Goal: Find specific page/section: Find specific page/section

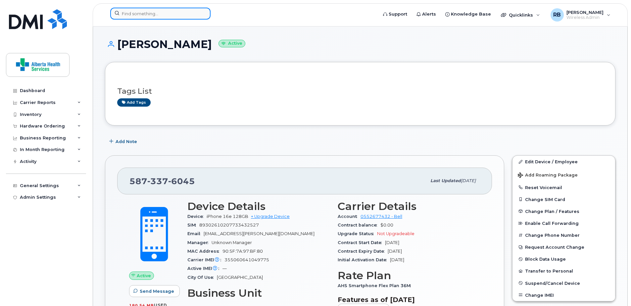
drag, startPoint x: 0, startPoint y: 0, endPoint x: 147, endPoint y: 15, distance: 147.8
click at [147, 15] on input at bounding box center [160, 14] width 100 height 12
paste input "7803009458"
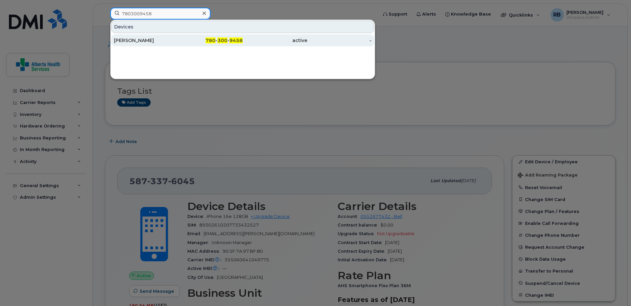
type input "7803009458"
drag, startPoint x: 209, startPoint y: 42, endPoint x: 264, endPoint y: 43, distance: 55.0
click at [209, 42] on span "780" at bounding box center [211, 40] width 10 height 6
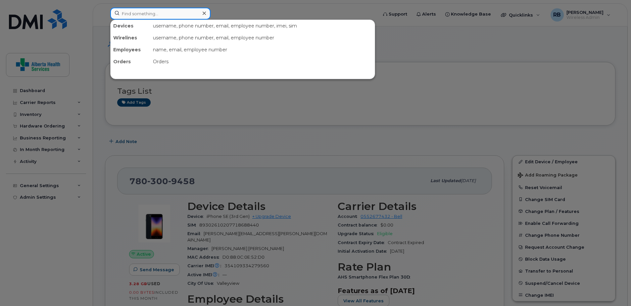
click at [157, 13] on input at bounding box center [160, 14] width 100 height 12
paste input "780-916-5944"
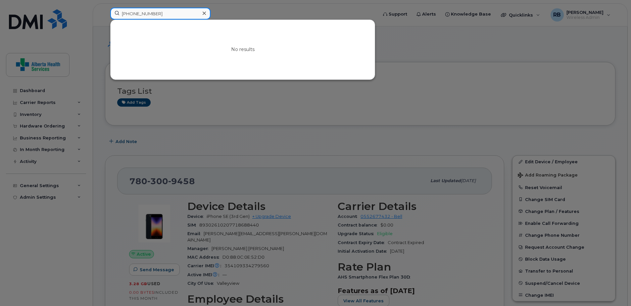
drag, startPoint x: 162, startPoint y: 14, endPoint x: 52, endPoint y: -4, distance: 111.7
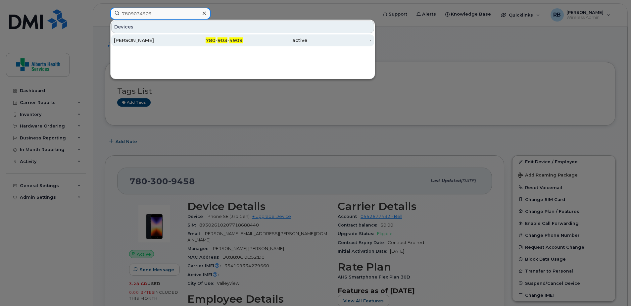
type input "7809034909"
click at [200, 42] on div "780 - 903 - 4909" at bounding box center [210, 40] width 65 height 7
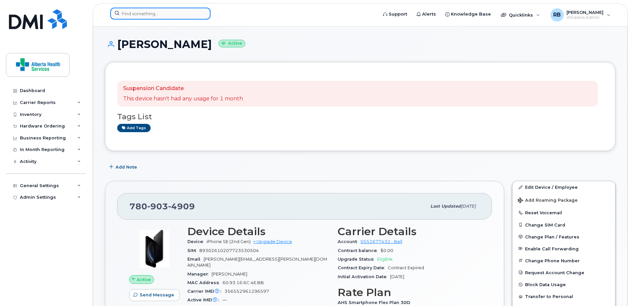
click at [138, 15] on input at bounding box center [160, 14] width 100 height 12
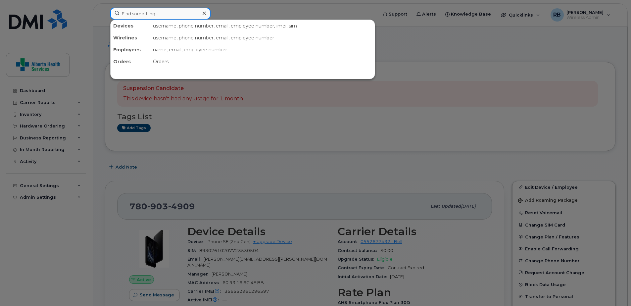
paste input "Bryce Jones"
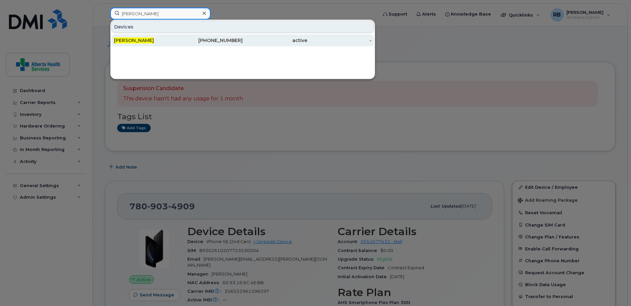
type input "Bryce Jones"
click at [295, 42] on div "active" at bounding box center [275, 40] width 65 height 7
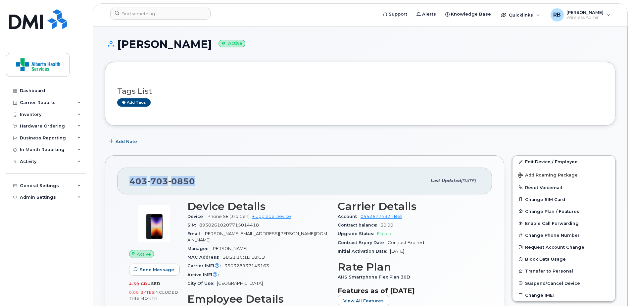
drag, startPoint x: 197, startPoint y: 181, endPoint x: 132, endPoint y: 180, distance: 65.6
click at [132, 180] on div "403 703 0850" at bounding box center [277, 181] width 297 height 14
copy span "403 703 0850"
click at [183, 48] on h1 "Bryce Jones Active" at bounding box center [360, 44] width 511 height 12
click at [578, 15] on span "Wireless Admin" at bounding box center [585, 17] width 37 height 5
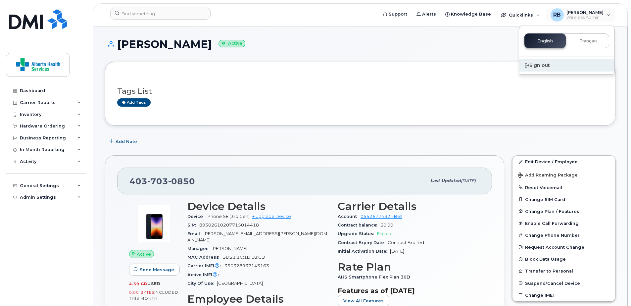
click at [567, 62] on div "Sign out" at bounding box center [566, 65] width 95 height 12
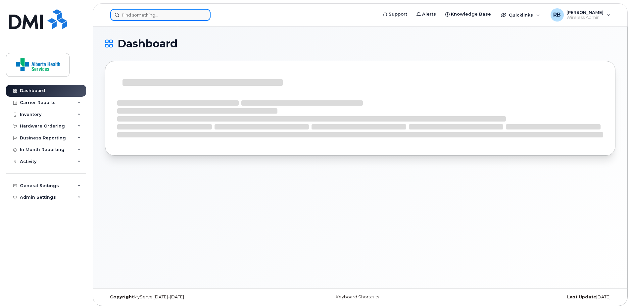
click at [158, 17] on input at bounding box center [160, 15] width 100 height 12
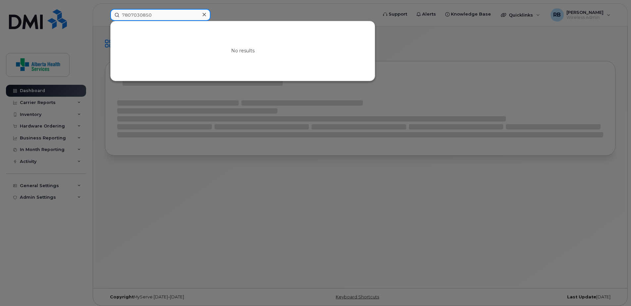
type input "7807030850"
click at [205, 13] on icon at bounding box center [204, 14] width 3 height 5
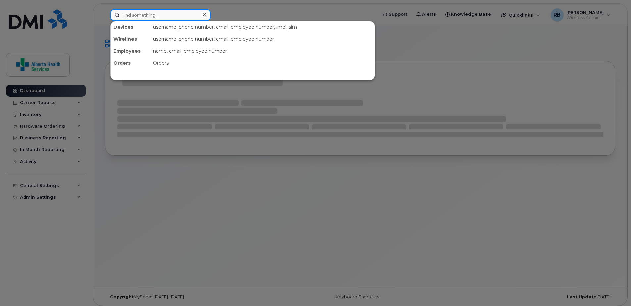
click at [185, 14] on input at bounding box center [160, 15] width 100 height 12
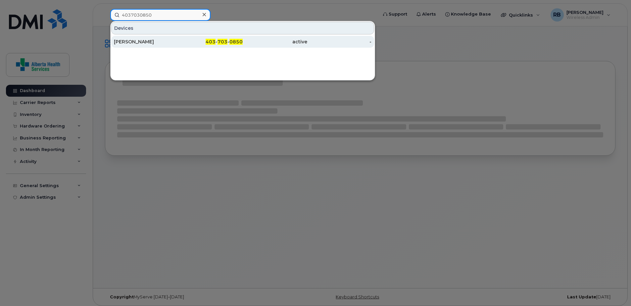
type input "4037030850"
click at [205, 41] on div "403 - 703 - 0850" at bounding box center [210, 41] width 65 height 7
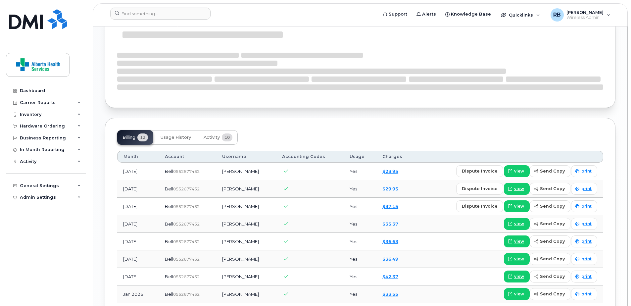
scroll to position [563, 0]
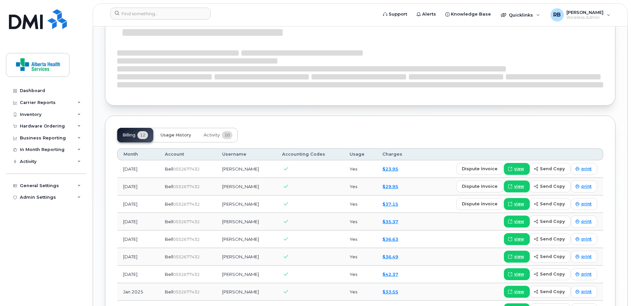
click at [174, 132] on span "Usage History" at bounding box center [176, 134] width 30 height 5
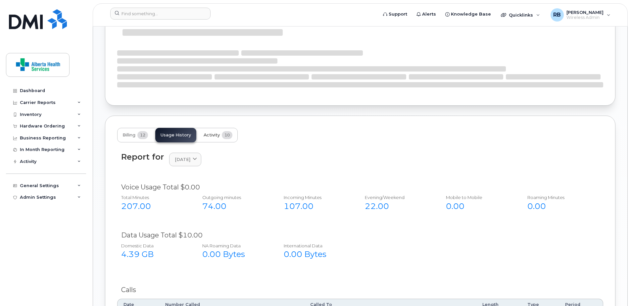
click at [221, 128] on button "Activity 10" at bounding box center [217, 135] width 39 height 15
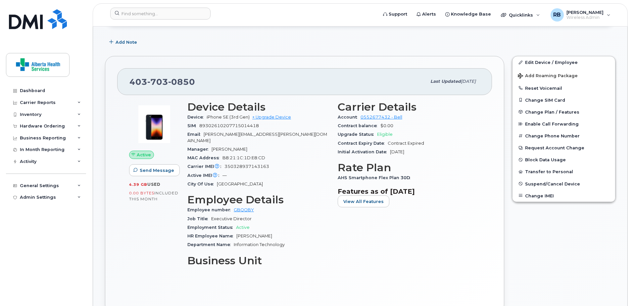
scroll to position [0, 0]
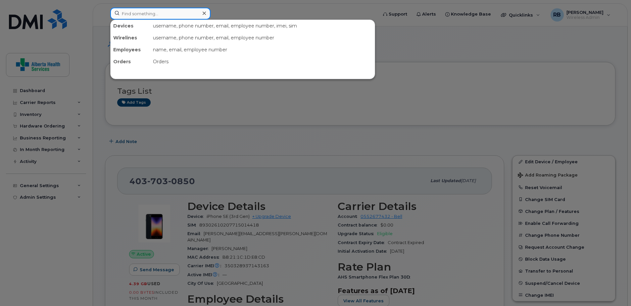
click at [138, 12] on input at bounding box center [160, 14] width 100 height 12
paste input "5878762270"
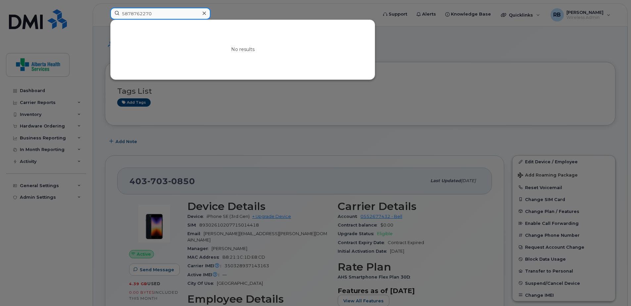
type input "5878762270"
